Goal: Task Accomplishment & Management: Manage account settings

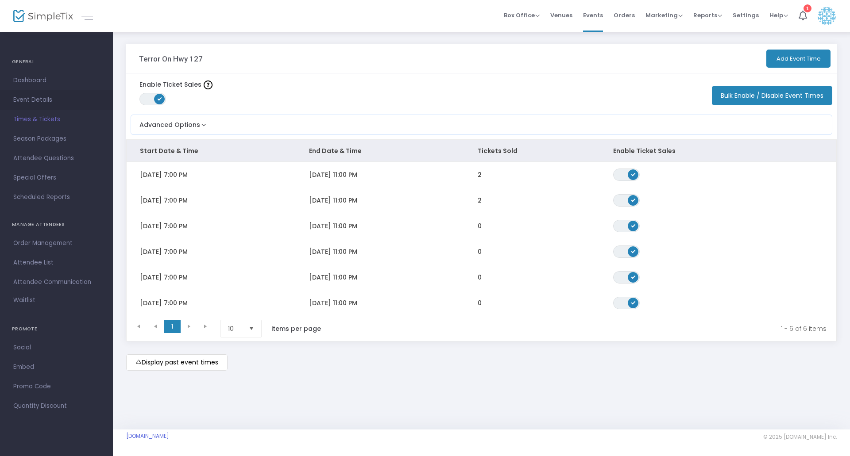
click at [30, 99] on span "Event Details" at bounding box center [56, 100] width 86 height 12
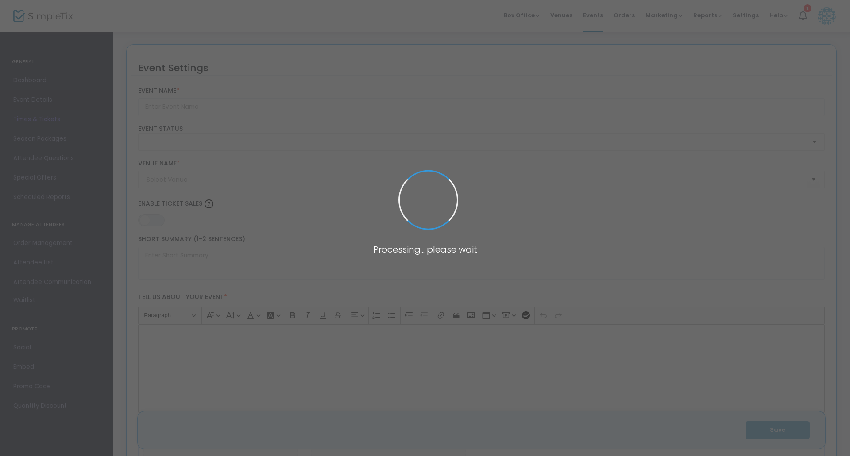
type input "Terror On Hwy 127"
type textarea "Dare to enter [GEOGRAPHIC_DATA][US_STATE]'s most intense haunted experience.Hos…"
type input "7.0000 %"
type input "Buy Tickets"
type input "Terror On Hwy 127"
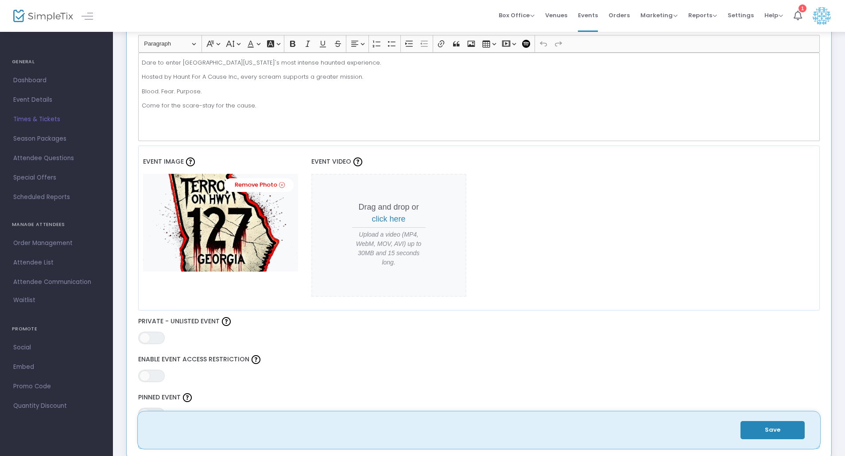
scroll to position [269, 0]
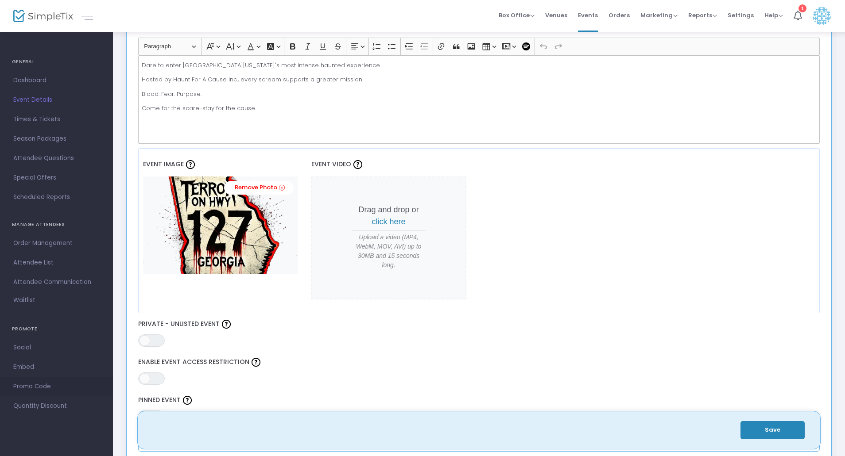
click at [38, 386] on span "Promo Code" at bounding box center [56, 387] width 86 height 12
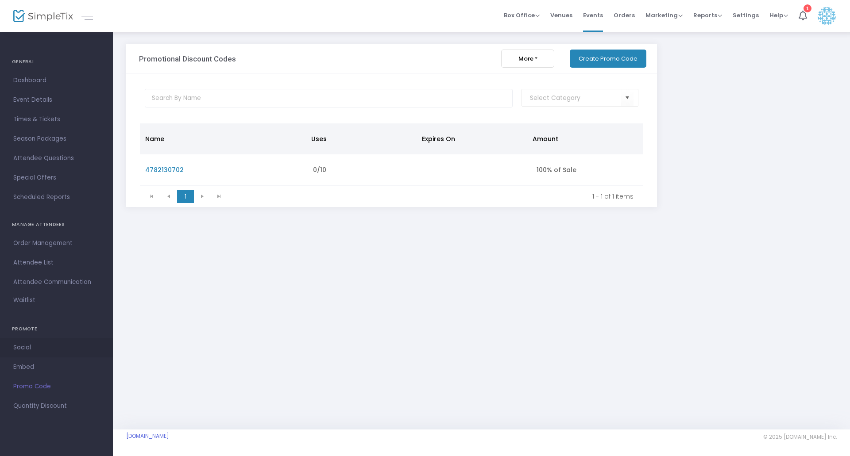
click at [23, 347] on span "Social" at bounding box center [56, 348] width 86 height 12
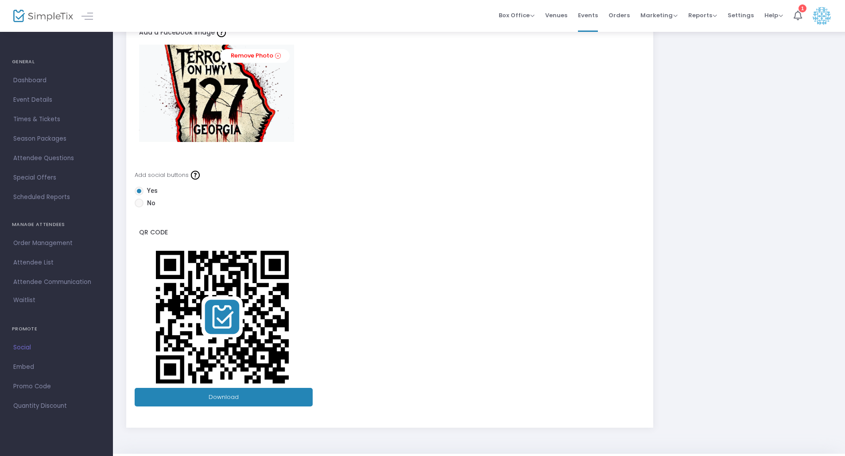
scroll to position [71, 0]
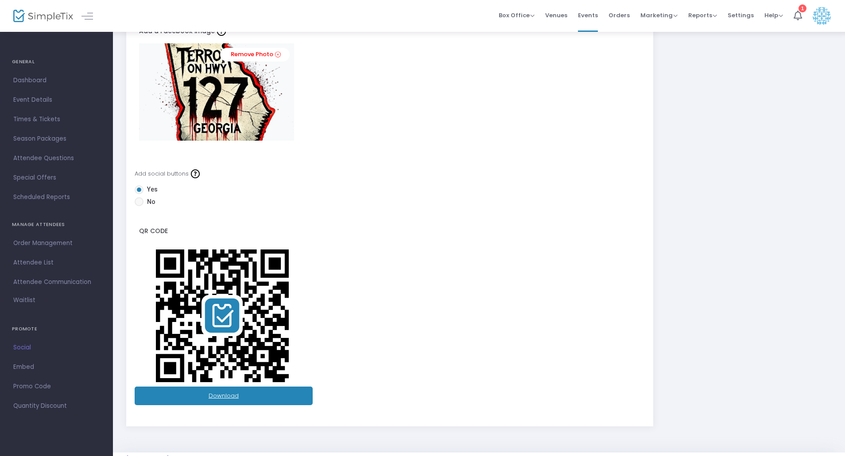
click at [220, 397] on link "Download" at bounding box center [224, 396] width 178 height 19
